Goal: Communication & Community: Answer question/provide support

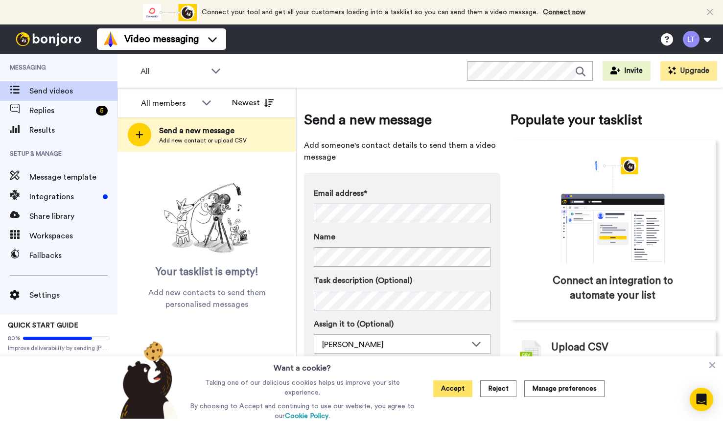
click at [446, 388] on button "Accept" at bounding box center [452, 388] width 39 height 17
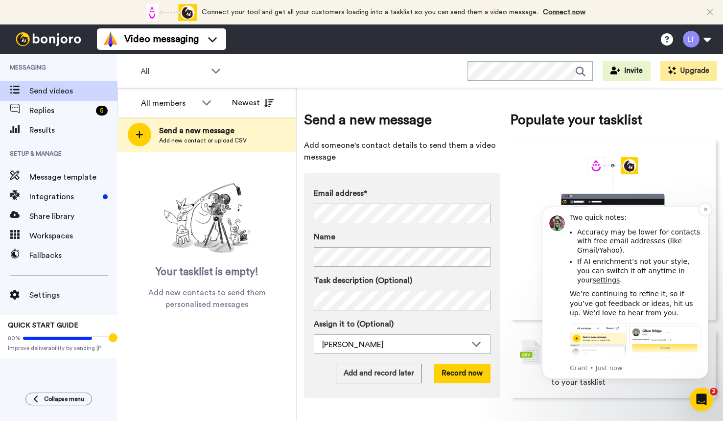
scroll to position [270, 0]
click at [593, 277] on link "settings" at bounding box center [606, 281] width 27 height 8
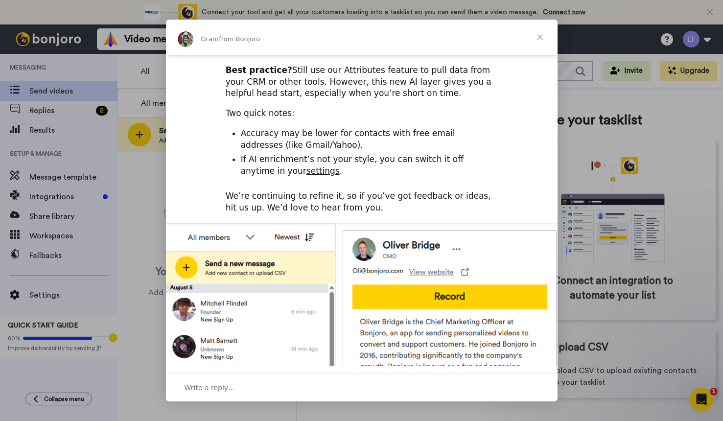
scroll to position [195, 0]
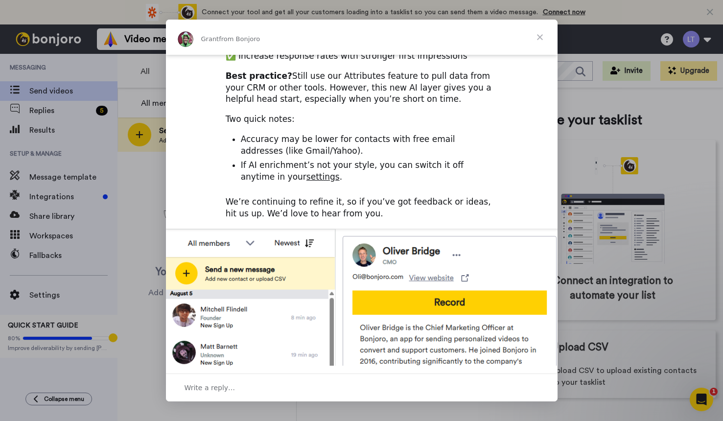
click at [307, 172] on link "settings" at bounding box center [323, 177] width 33 height 10
click at [537, 37] on span "Close" at bounding box center [539, 37] width 35 height 35
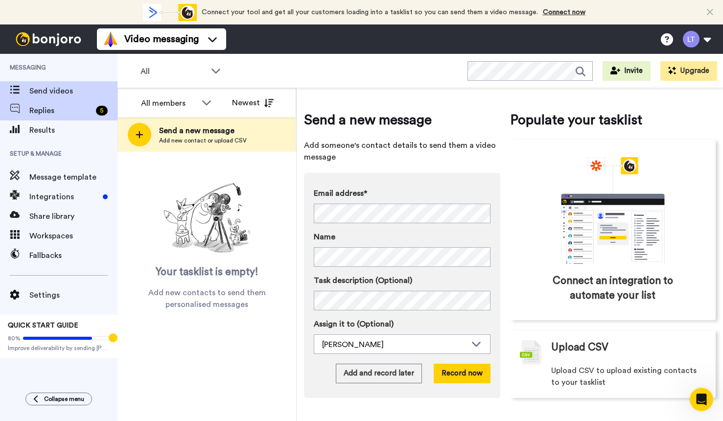
click at [65, 116] on span "Replies" at bounding box center [60, 111] width 63 height 12
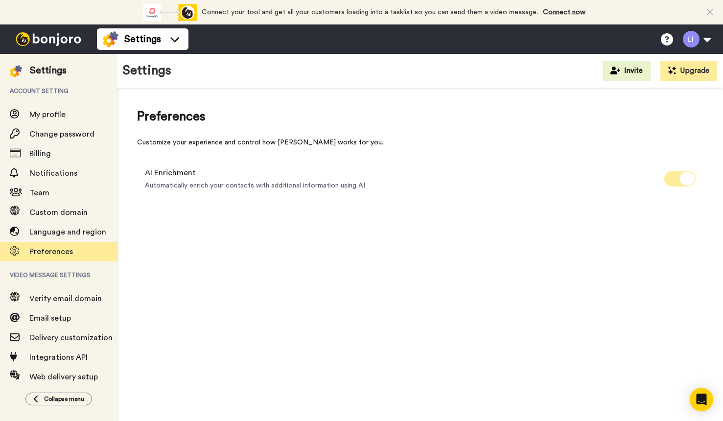
click at [688, 175] on icon at bounding box center [687, 179] width 15 height 14
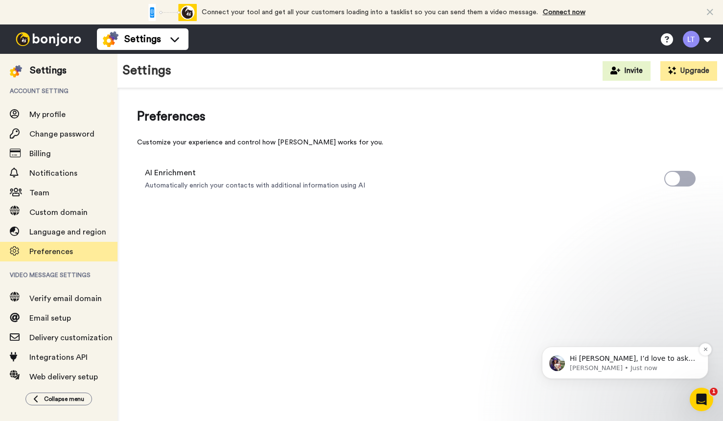
click at [605, 363] on p "Hi Leela, I’d love to ask you a quick question: If Bonjoro could introduce a ne…" at bounding box center [633, 359] width 126 height 10
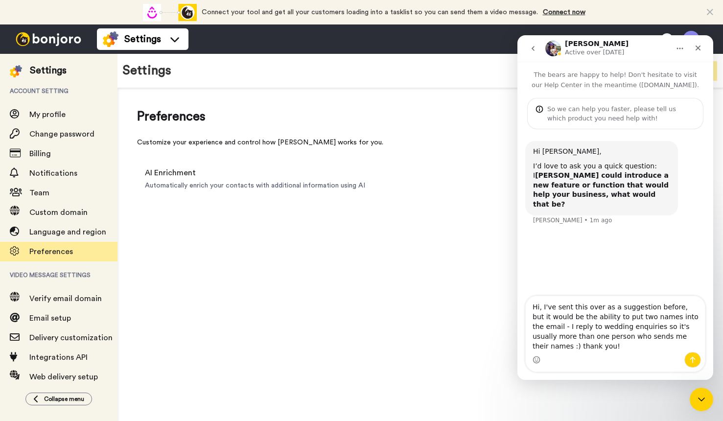
drag, startPoint x: 698, startPoint y: 348, endPoint x: 528, endPoint y: 315, distance: 173.0
click at [528, 315] on textarea "Hi, I've sent this over as a suggestion before, but it would be the ability to …" at bounding box center [615, 324] width 179 height 56
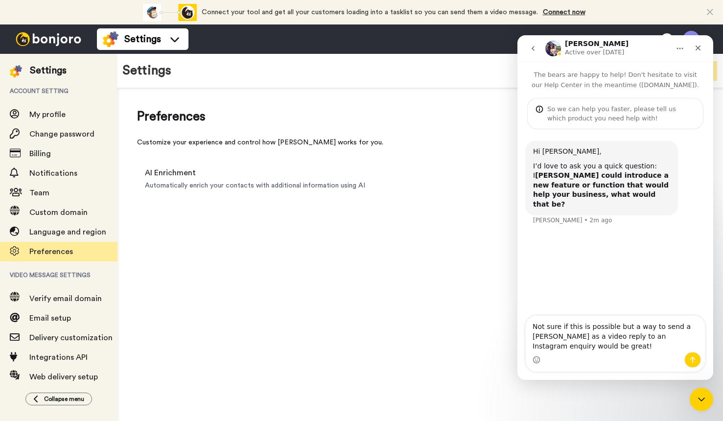
click at [686, 334] on textarea "Not sure if this is possible but a way to send a Bonjoro as a video reply to an…" at bounding box center [615, 334] width 179 height 36
type textarea "Not sure if this is possible but a way to send a Bonjoro as a video reply to an…"
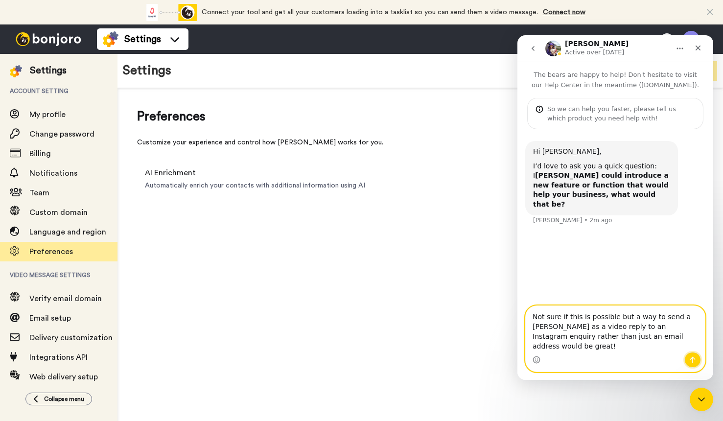
click at [688, 358] on button "Send a message…" at bounding box center [693, 360] width 17 height 16
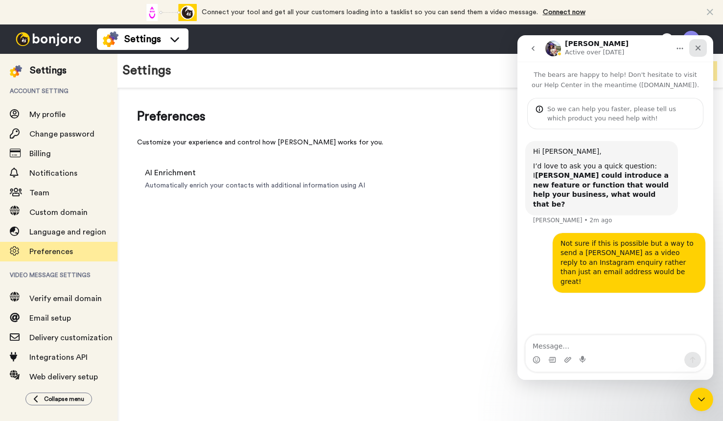
click at [697, 47] on icon "Close" at bounding box center [698, 48] width 5 height 5
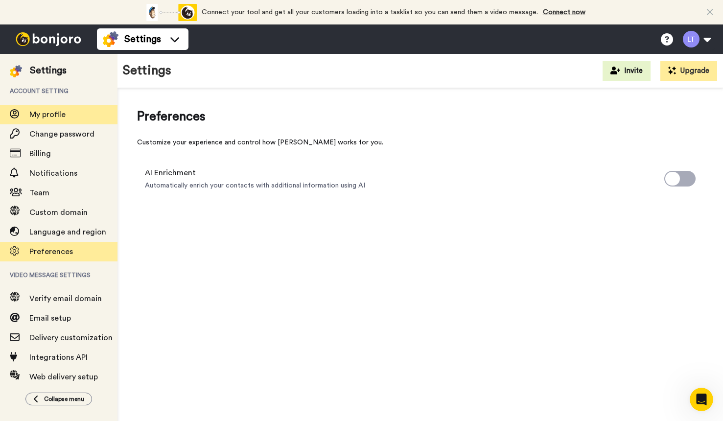
click at [60, 114] on span "My profile" at bounding box center [47, 115] width 36 height 8
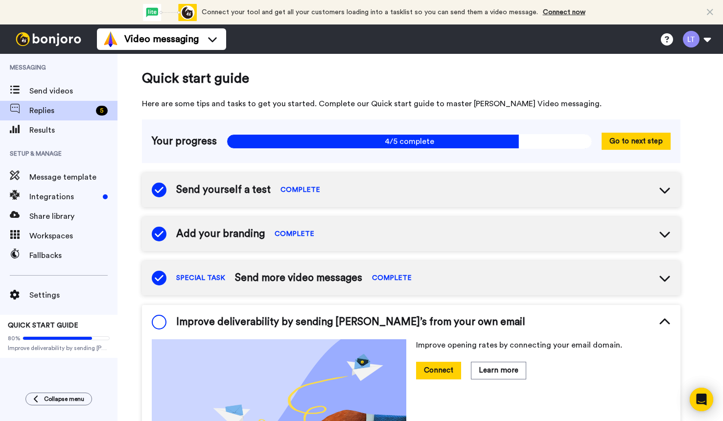
click at [50, 114] on span "Replies" at bounding box center [60, 111] width 63 height 12
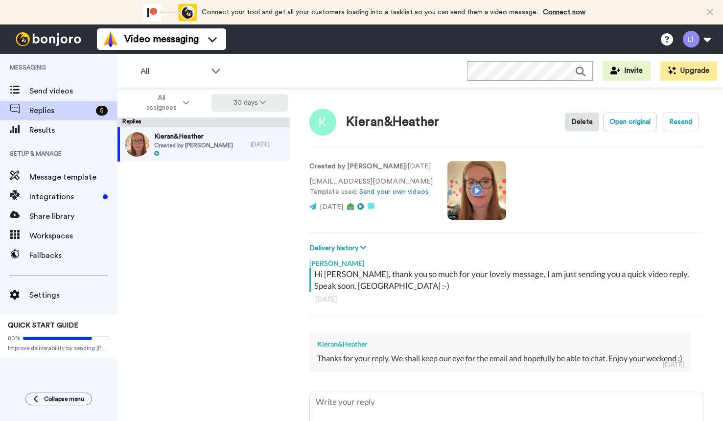
click at [227, 109] on button "30 days" at bounding box center [250, 103] width 77 height 18
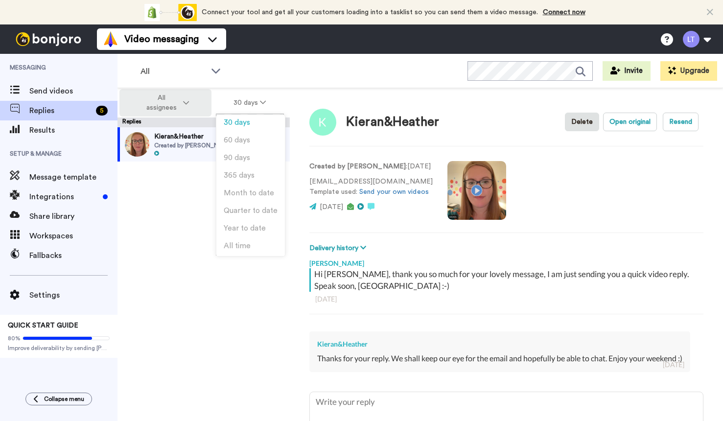
click at [174, 98] on span "All assignees" at bounding box center [162, 103] width 40 height 20
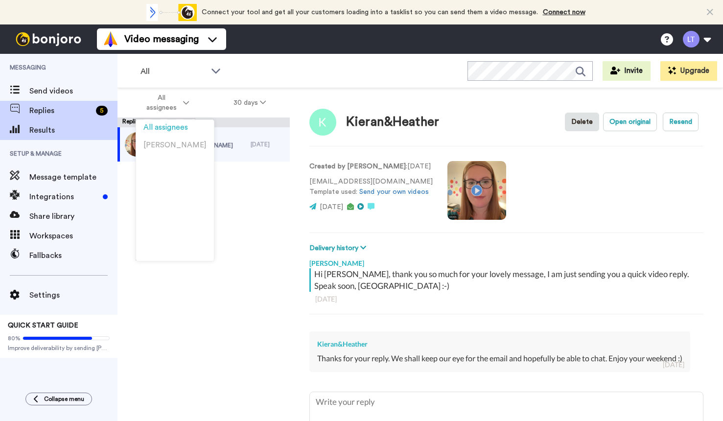
click at [63, 136] on div "Results" at bounding box center [59, 130] width 118 height 20
